Goal: Transaction & Acquisition: Purchase product/service

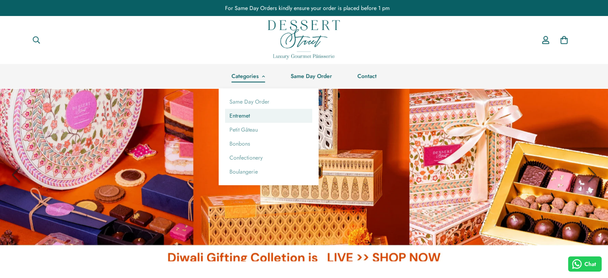
click at [245, 117] on link "Entremet" at bounding box center [268, 116] width 87 height 14
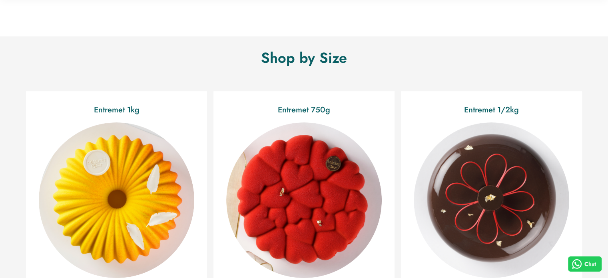
scroll to position [160, 0]
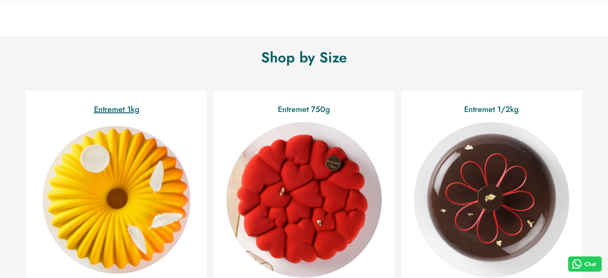
click at [107, 180] on img "Entremet 1kg" at bounding box center [117, 200] width 170 height 170
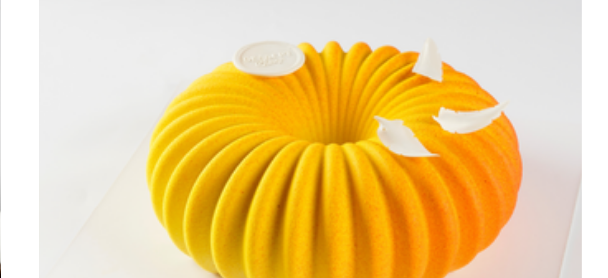
click at [359, 166] on img "Tropical" at bounding box center [369, 191] width 149 height 149
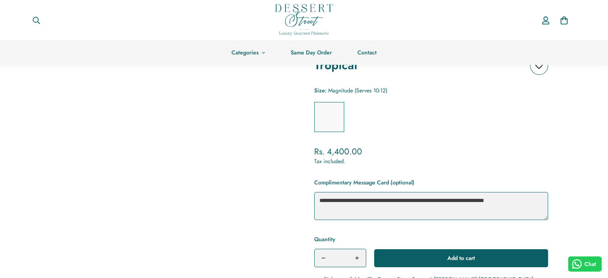
scroll to position [71, 0]
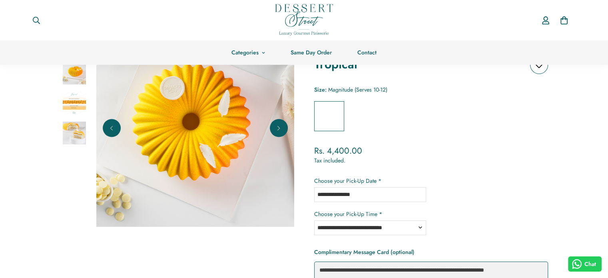
click at [183, 95] on img at bounding box center [195, 128] width 198 height 198
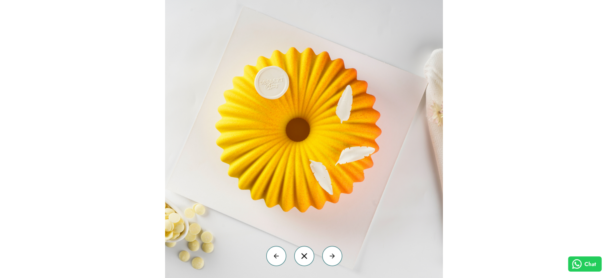
click at [183, 95] on img at bounding box center [304, 139] width 278 height 278
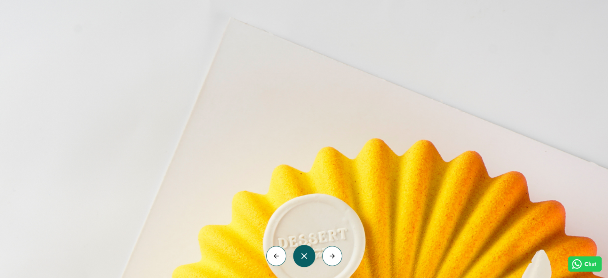
click at [301, 264] on button "button" at bounding box center [304, 256] width 20 height 20
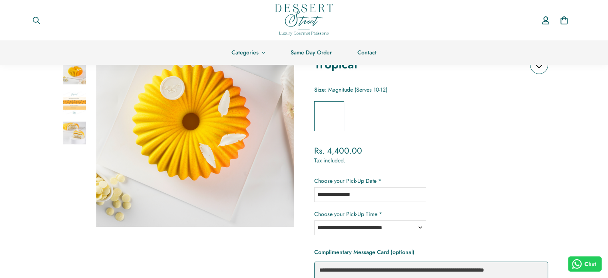
click at [463, 135] on div "Tropical Add to wishlist Size: Magnitude (Serves 10-12) Size guide Magnitude (S…" at bounding box center [431, 228] width 234 height 382
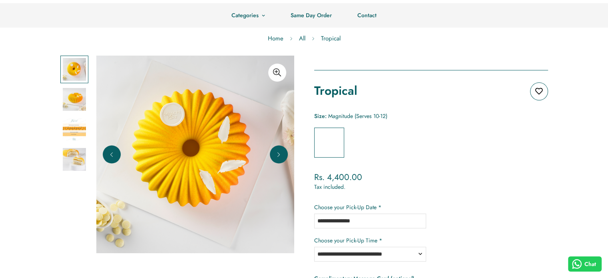
scroll to position [0, 0]
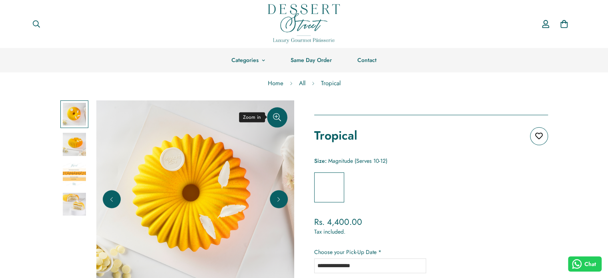
click at [278, 119] on icon "Zoom in" at bounding box center [277, 117] width 8 height 8
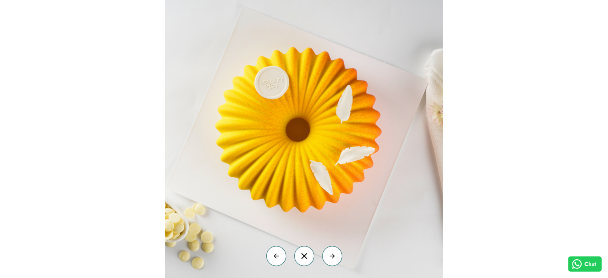
click at [264, 81] on img at bounding box center [304, 139] width 278 height 278
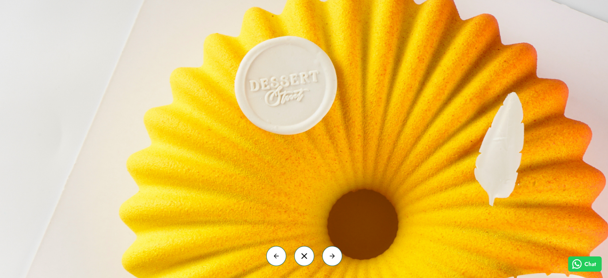
click at [286, 85] on img at bounding box center [381, 251] width 819 height 819
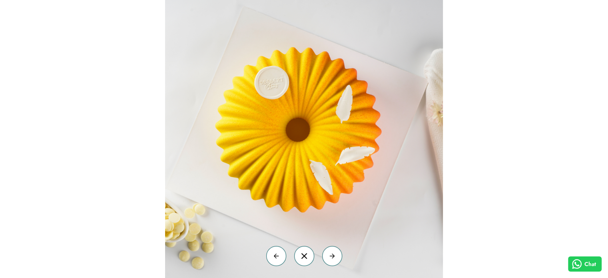
click at [271, 81] on img at bounding box center [304, 139] width 278 height 278
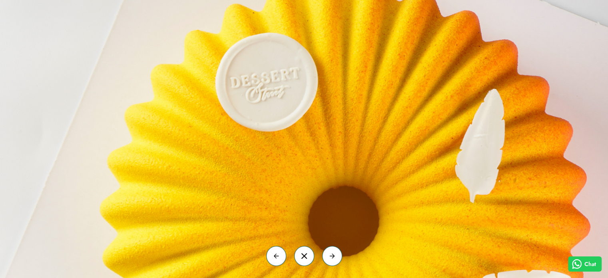
click at [271, 81] on img at bounding box center [361, 248] width 819 height 819
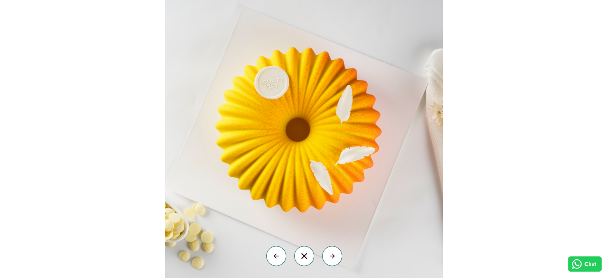
click at [271, 81] on img at bounding box center [304, 139] width 278 height 278
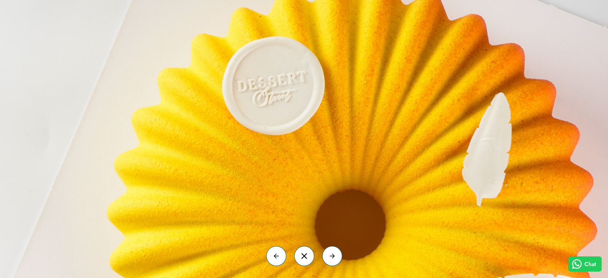
click at [271, 81] on img at bounding box center [368, 251] width 819 height 819
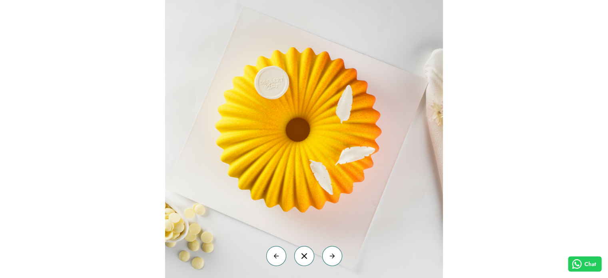
click at [271, 81] on img at bounding box center [304, 139] width 278 height 278
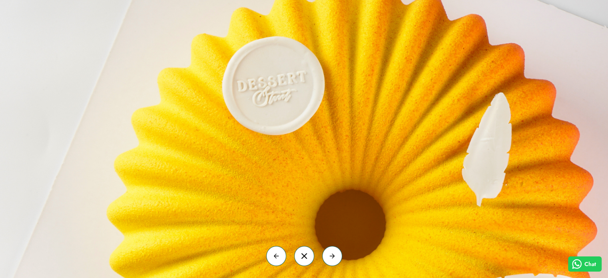
click at [273, 83] on img at bounding box center [368, 251] width 819 height 819
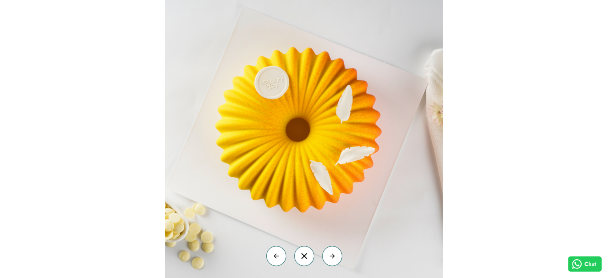
click at [273, 83] on img at bounding box center [304, 139] width 278 height 278
